Goal: Check status: Check status

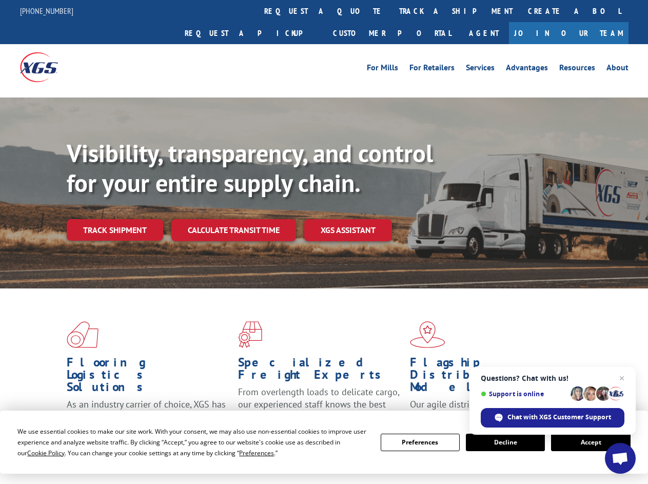
click at [324, 242] on div "Visibility, transparency, and control for your entire supply chain. Track shipm…" at bounding box center [357, 209] width 581 height 143
click at [36, 452] on span "Cookie Policy" at bounding box center [45, 452] width 37 height 9
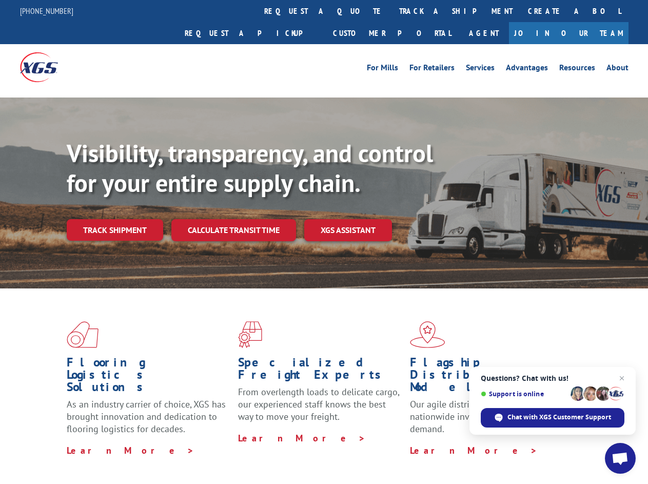
click at [247, 452] on div "Flooring Logistics Solutions As an industry carrier of choice, XGS has brought …" at bounding box center [324, 391] width 648 height 206
click at [420, 442] on div "Flooring Logistics Solutions As an industry carrier of choice, XGS has brought …" at bounding box center [324, 388] width 648 height 200
click at [505, 442] on div "Flooring Logistics Solutions As an industry carrier of choice, XGS has brought …" at bounding box center [324, 388] width 648 height 200
click at [590, 442] on div "Flooring Logistics Solutions As an industry carrier of choice, XGS has brought …" at bounding box center [324, 388] width 648 height 200
click at [324, 242] on div "Visibility, transparency, and control for your entire supply chain. Track shipm…" at bounding box center [357, 209] width 581 height 143
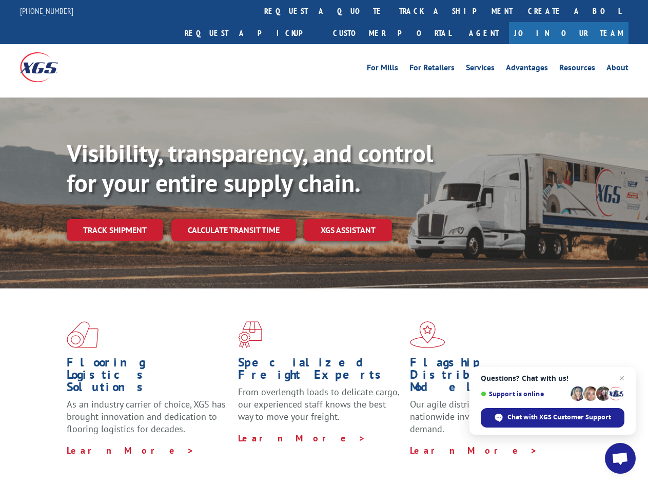
click at [391, 11] on link "track a shipment" at bounding box center [455, 11] width 129 height 22
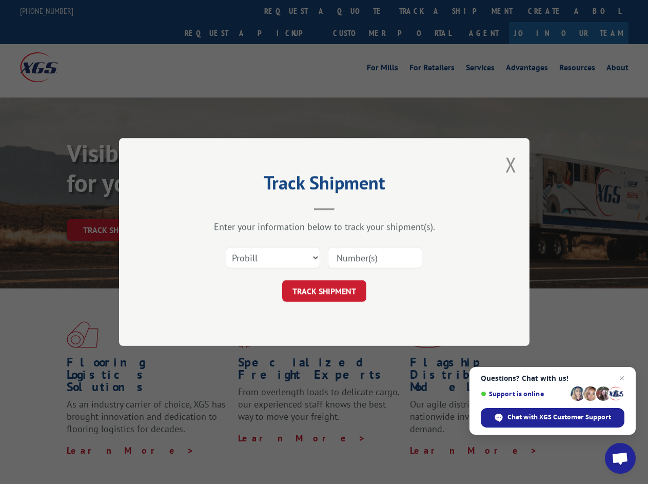
click at [358, 11] on div "Track Shipment Enter your information below to track your shipment(s). Select c…" at bounding box center [324, 242] width 648 height 484
click at [422, 11] on div "Track Shipment Enter your information below to track your shipment(s). Select c…" at bounding box center [324, 242] width 648 height 484
